Goal: Task Accomplishment & Management: Manage account settings

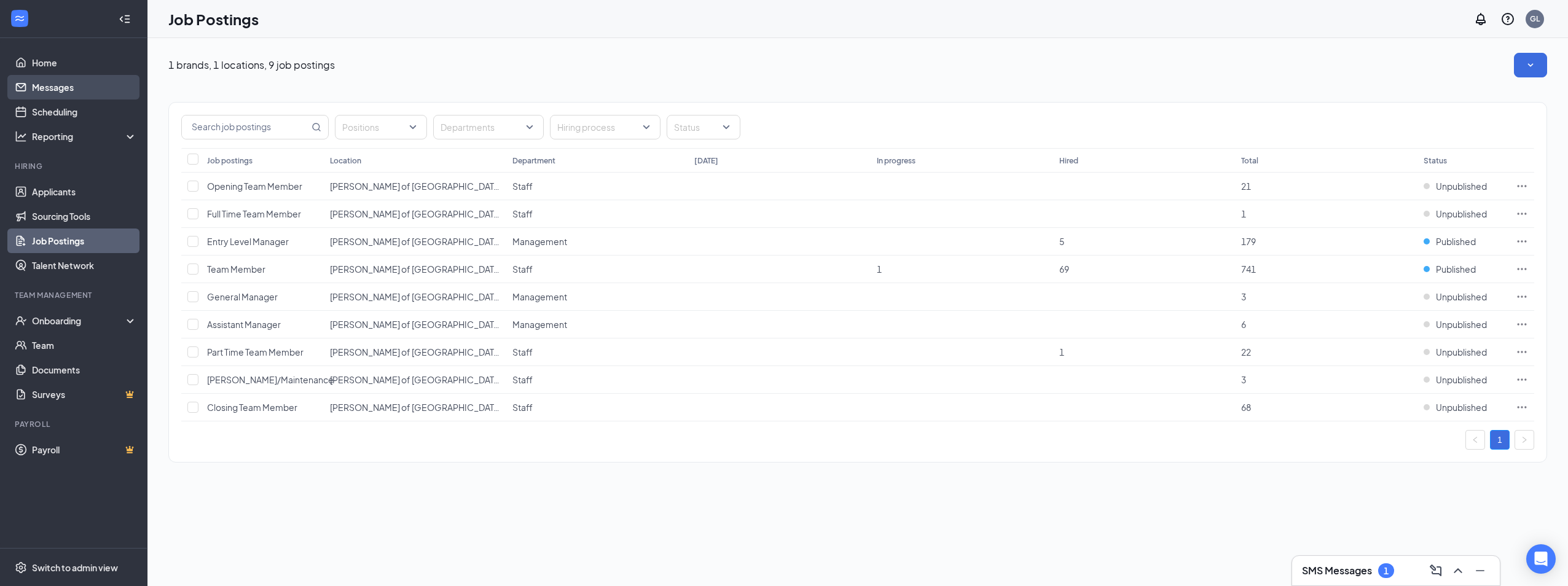
click at [57, 84] on link "Messages" at bounding box center [85, 88] width 105 height 25
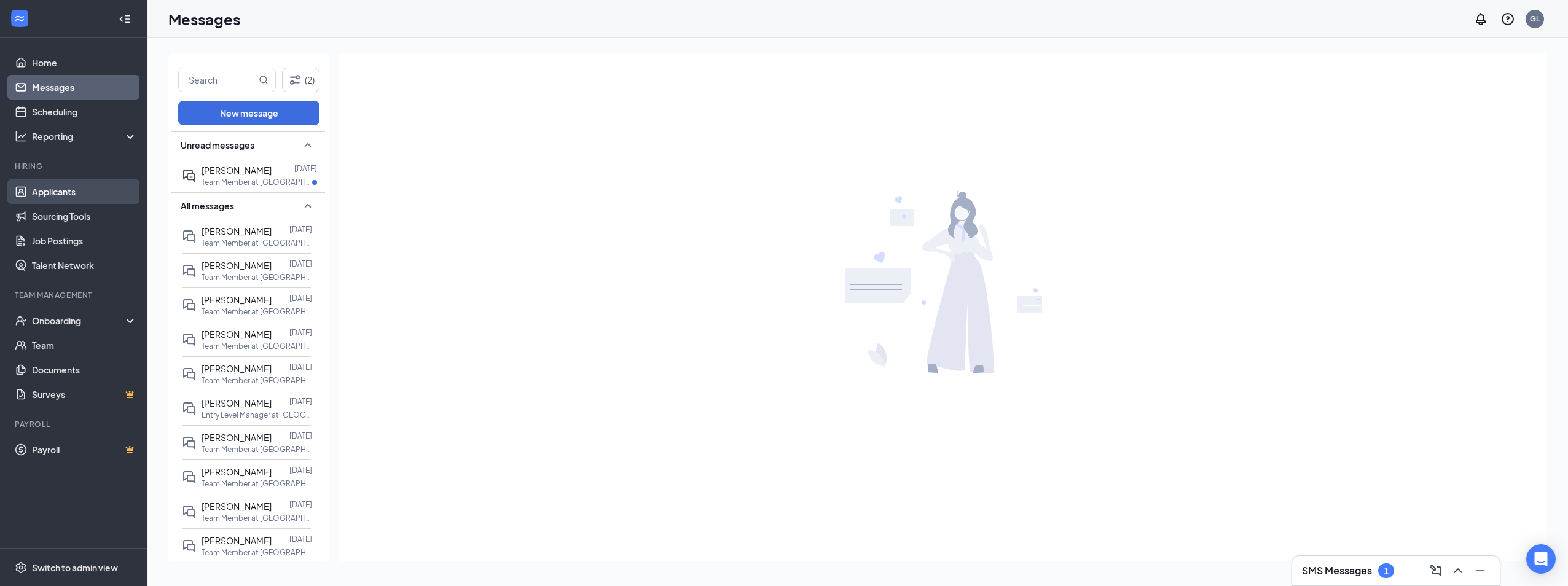
click at [56, 185] on link "Applicants" at bounding box center [85, 191] width 105 height 25
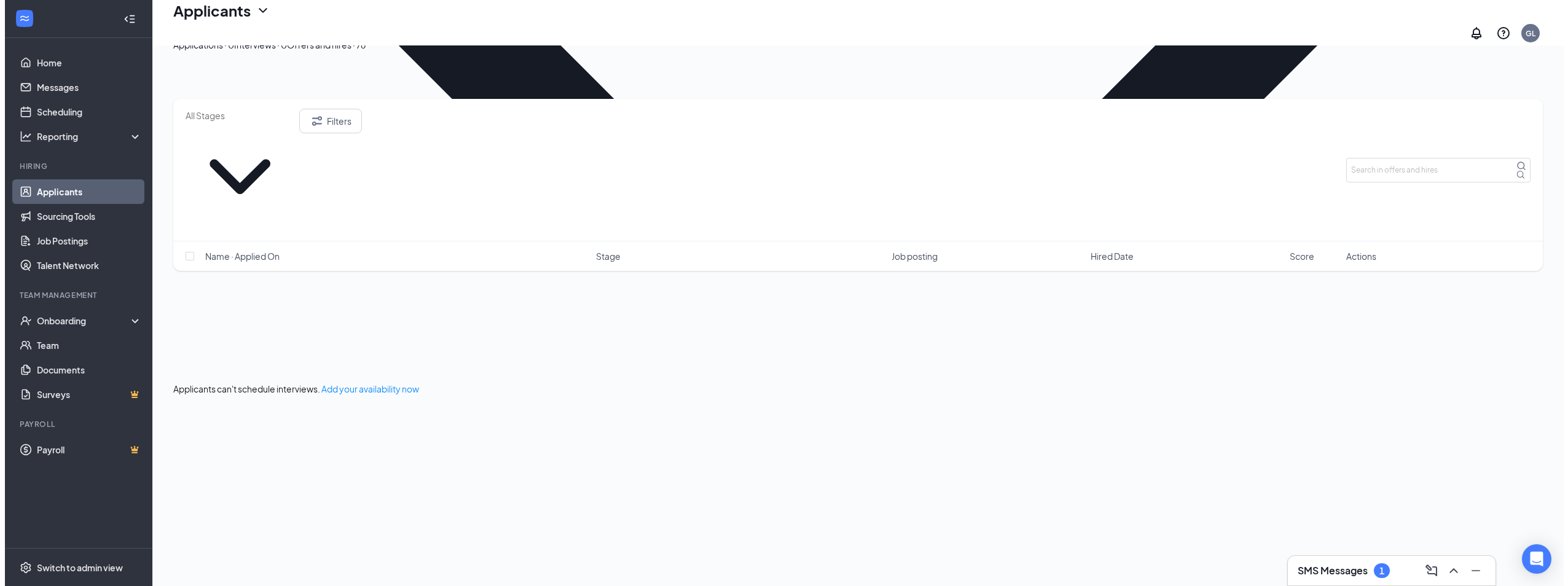
scroll to position [1228, 0]
